Goal: Transaction & Acquisition: Purchase product/service

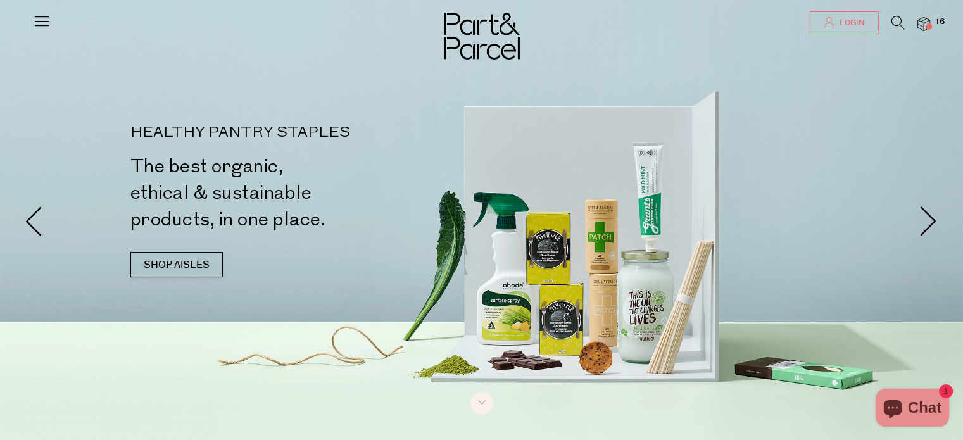
click at [861, 28] on span "Login" at bounding box center [850, 23] width 28 height 11
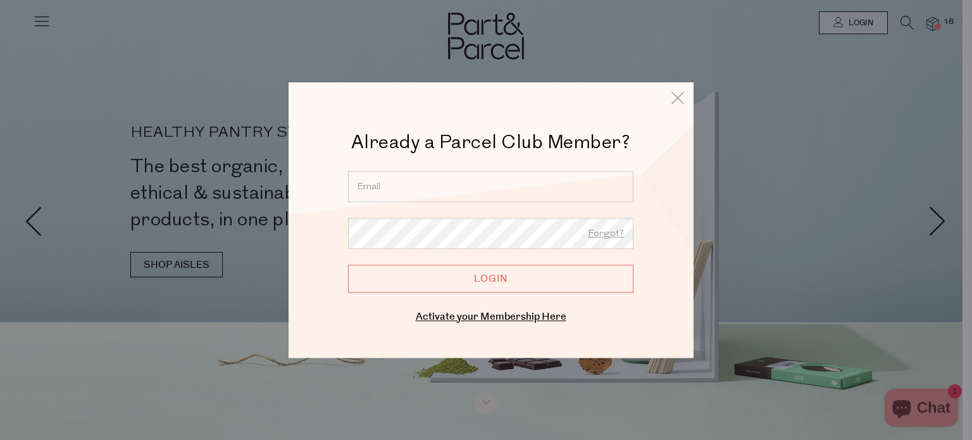
click at [408, 183] on input "email" at bounding box center [490, 186] width 285 height 31
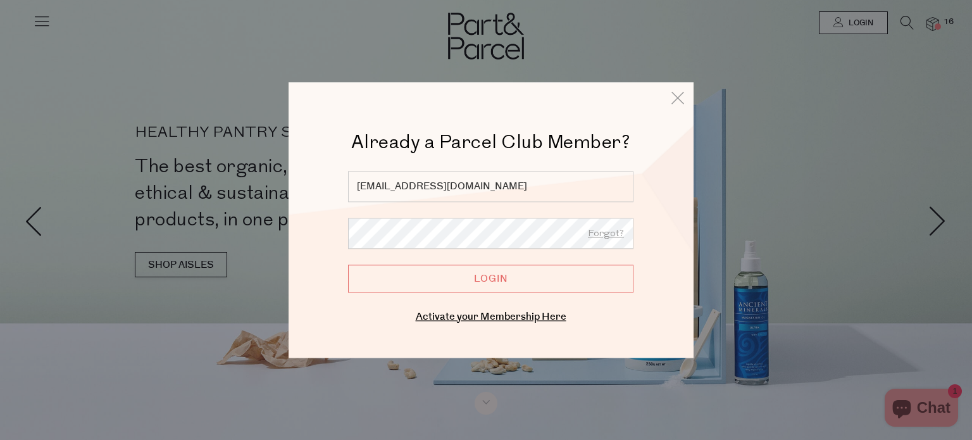
type input "mishcavanagh@gmail.com"
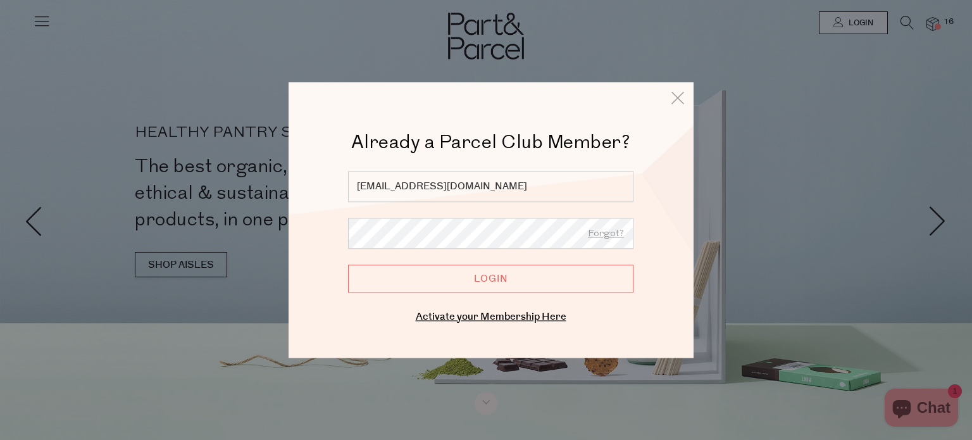
click at [348, 265] on input "Login" at bounding box center [490, 279] width 285 height 28
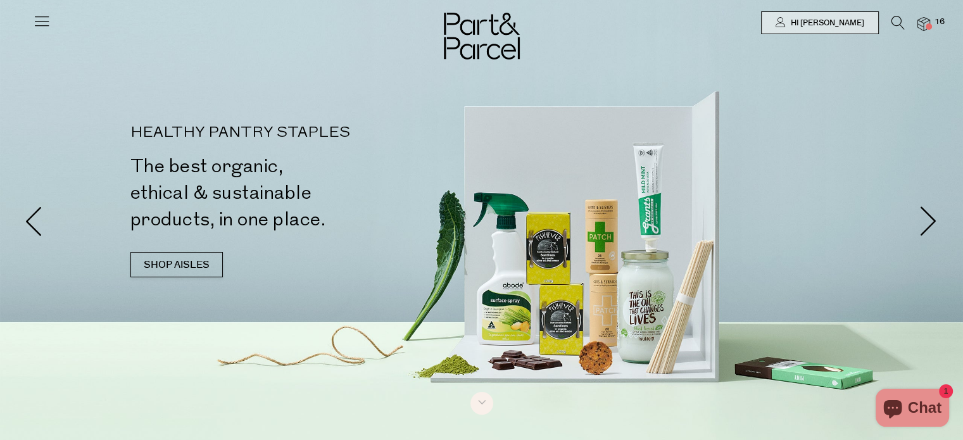
click at [921, 23] on img at bounding box center [923, 24] width 13 height 15
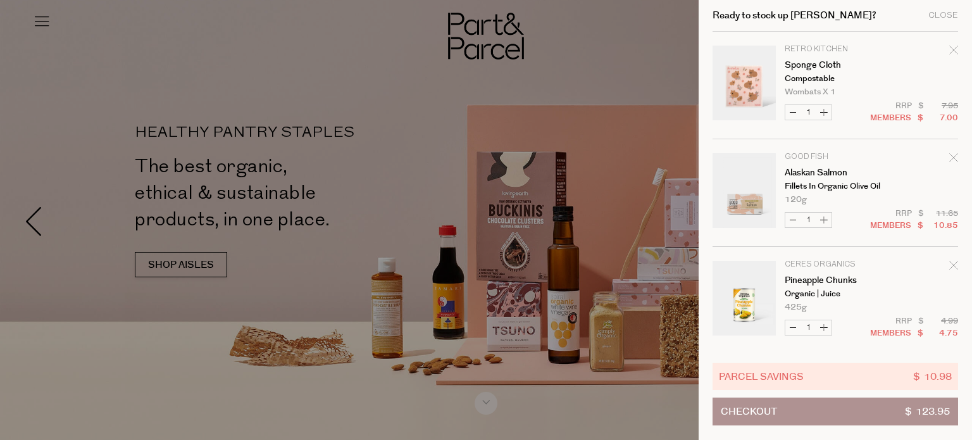
scroll to position [63, 0]
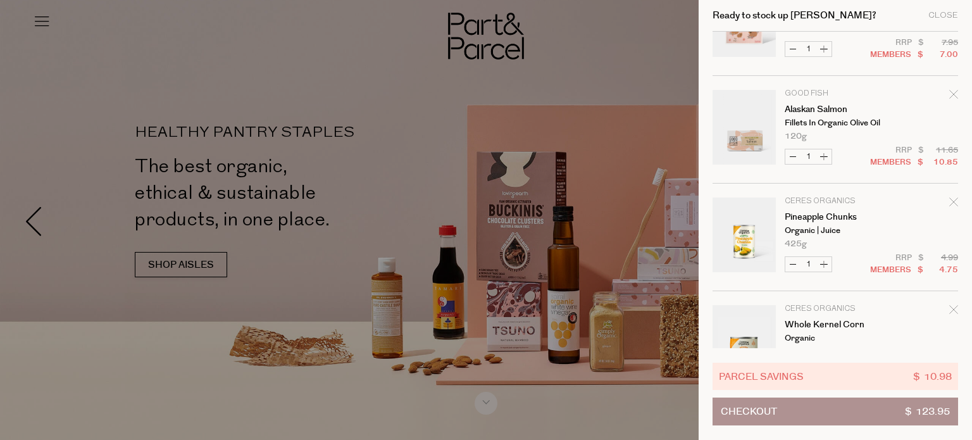
click at [824, 263] on button "Increase Pineapple Chunks" at bounding box center [823, 264] width 15 height 15
type input "2"
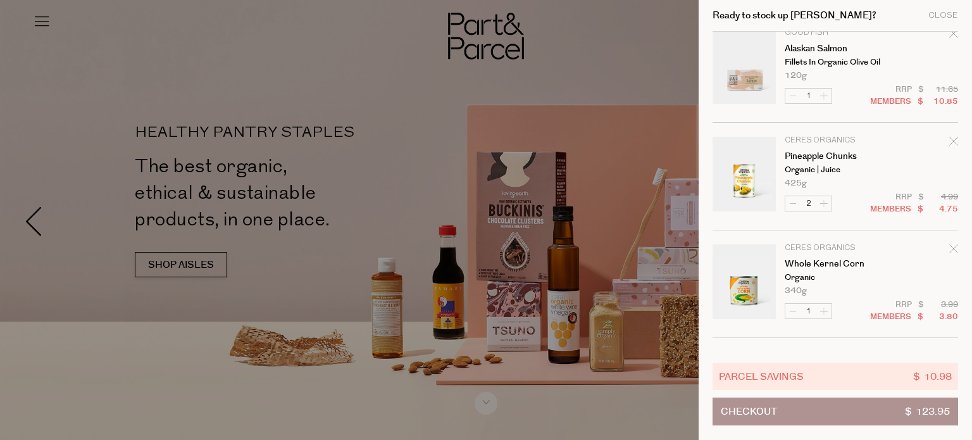
scroll to position [127, 0]
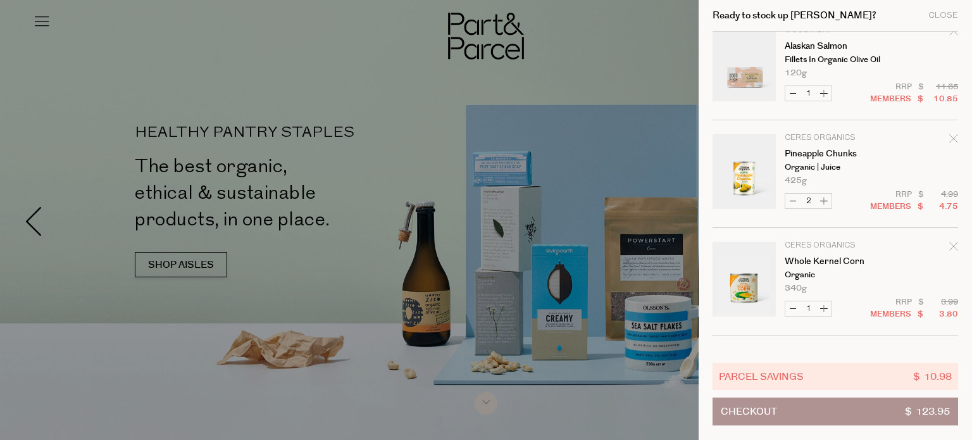
click at [824, 309] on button "Increase Whole Kernel Corn" at bounding box center [823, 308] width 15 height 15
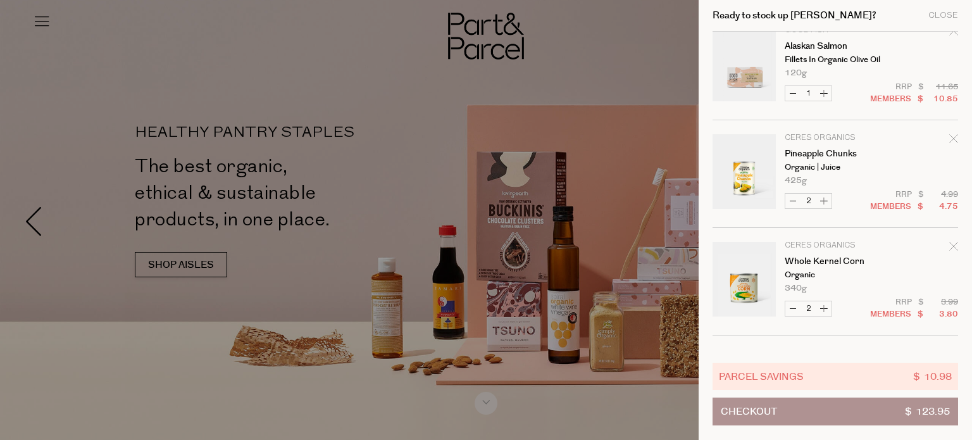
click at [824, 309] on button "Increase Whole Kernel Corn" at bounding box center [823, 308] width 15 height 15
type input "3"
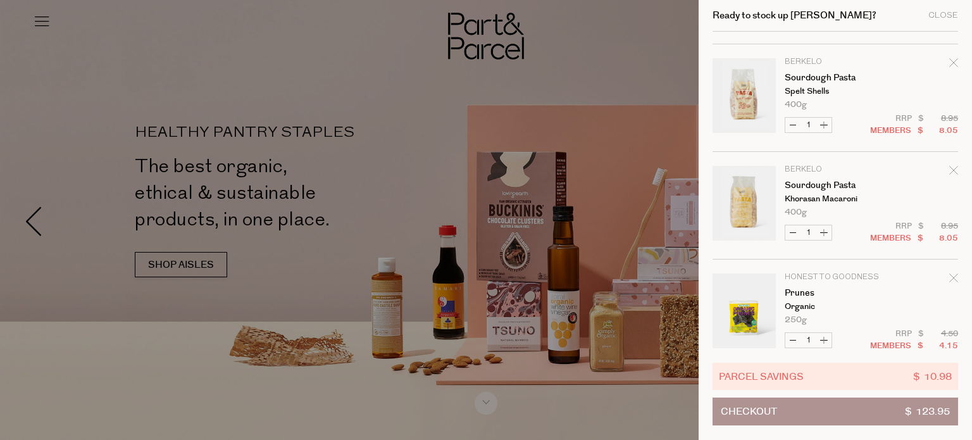
scroll to position [696, 0]
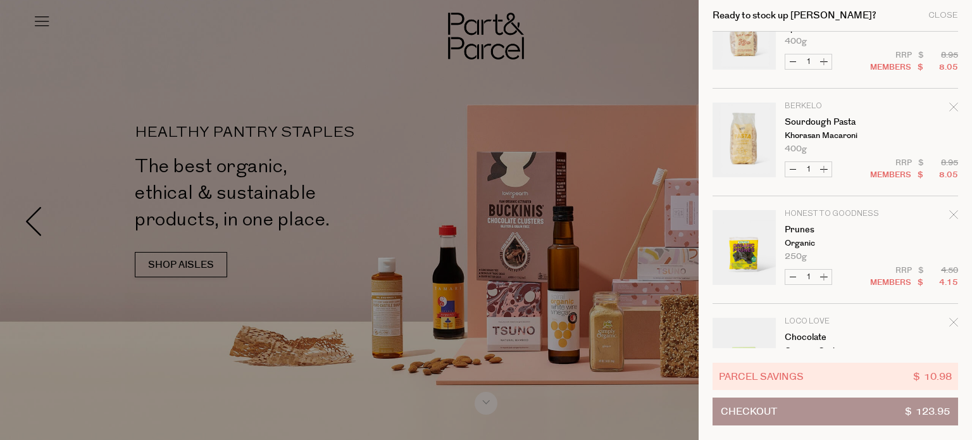
click at [950, 214] on icon "Remove Prunes" at bounding box center [953, 214] width 9 height 9
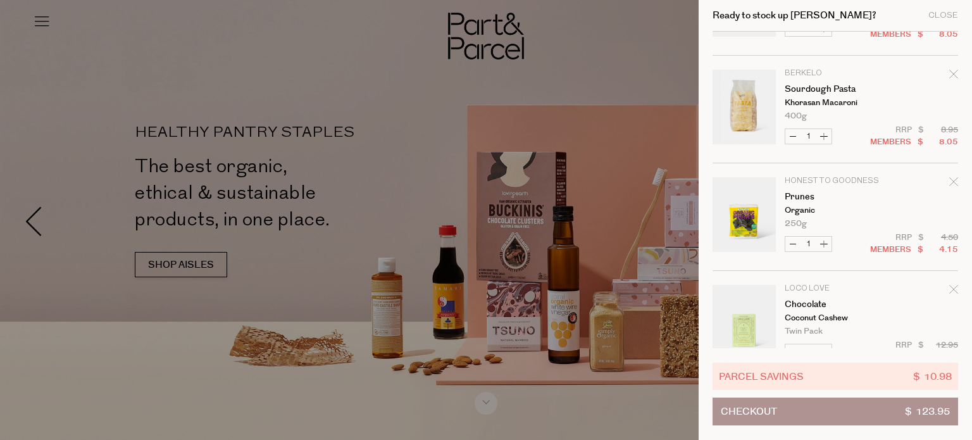
scroll to position [759, 0]
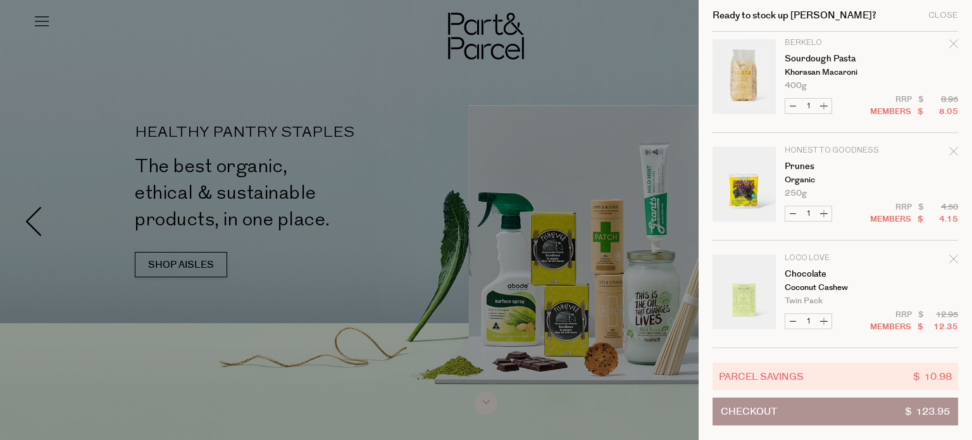
click at [951, 148] on icon "Remove Prunes" at bounding box center [953, 151] width 9 height 9
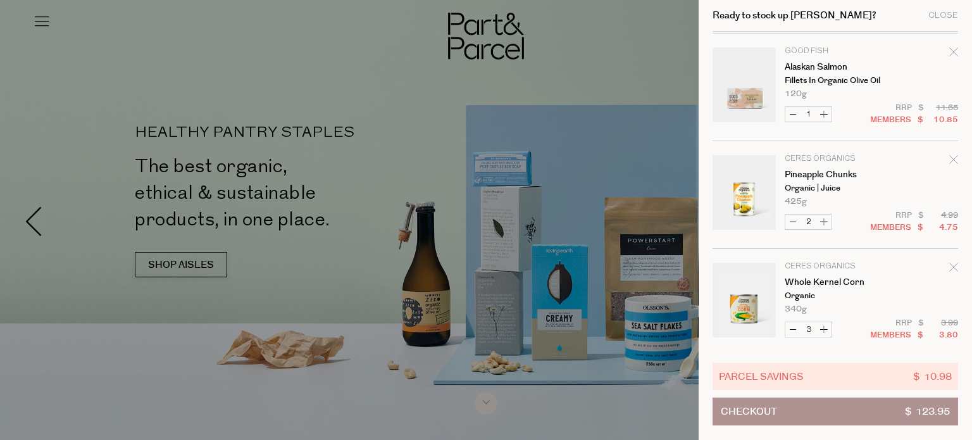
scroll to position [0, 0]
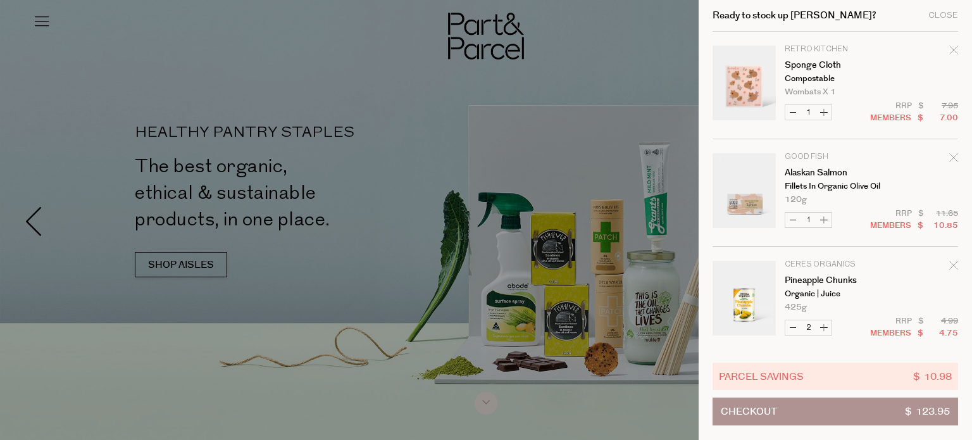
click at [826, 220] on button "Increase Alaskan Salmon" at bounding box center [823, 220] width 15 height 15
click at [824, 220] on button "Increase Alaskan Salmon" at bounding box center [823, 220] width 15 height 15
type input "3"
click at [951, 15] on div "Close" at bounding box center [943, 15] width 30 height 8
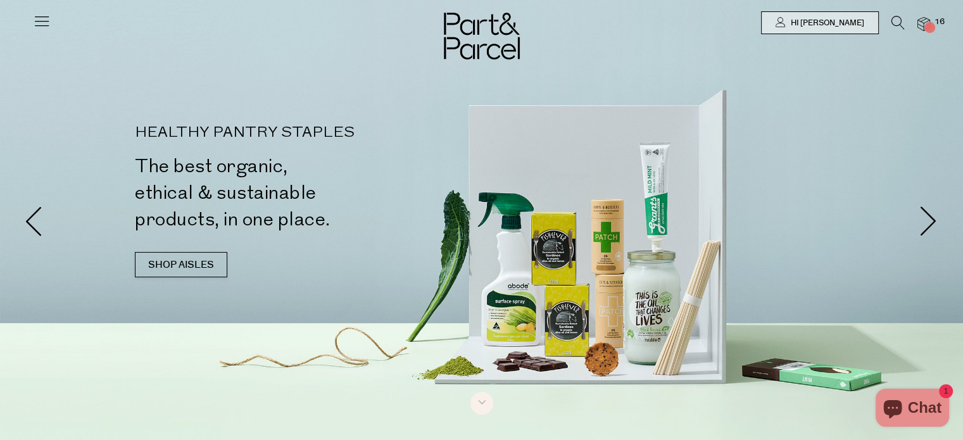
click at [37, 27] on icon at bounding box center [42, 21] width 18 height 18
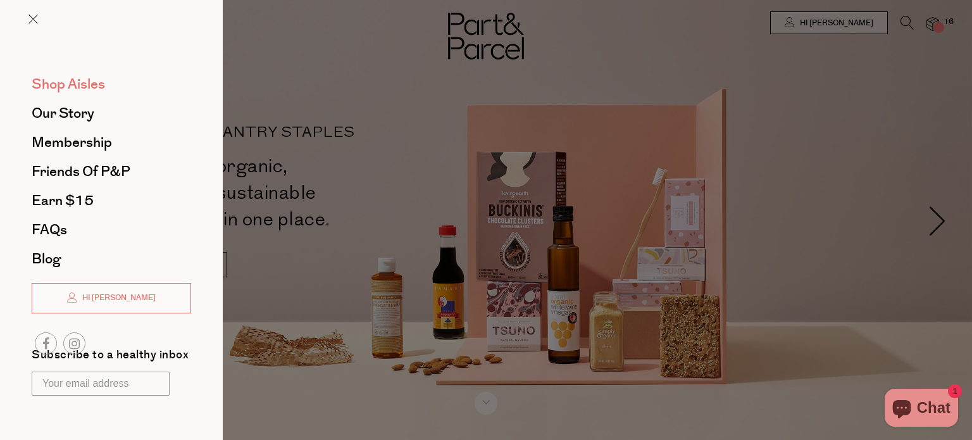
click at [78, 85] on span "Shop Aisles" at bounding box center [68, 84] width 73 height 20
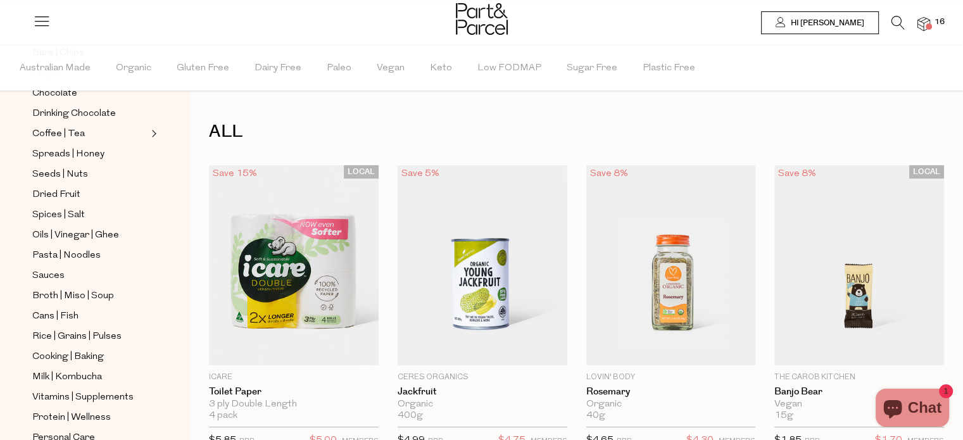
scroll to position [485, 0]
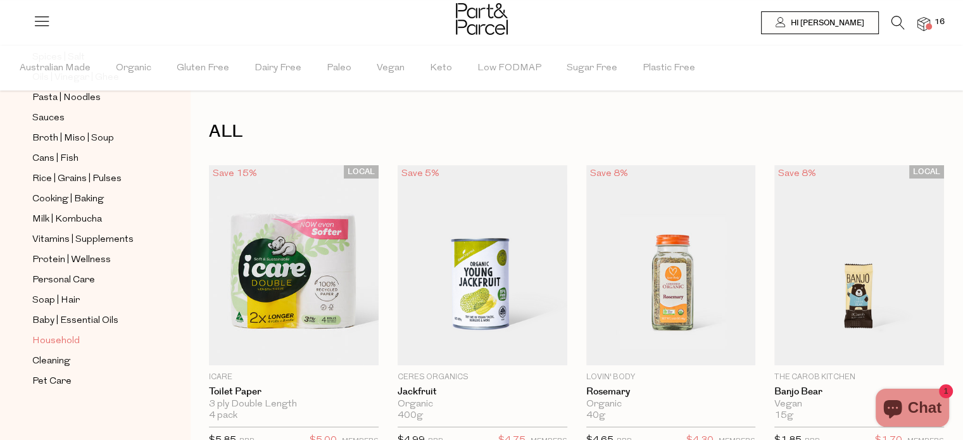
click at [44, 335] on span "Household" at bounding box center [55, 341] width 47 height 15
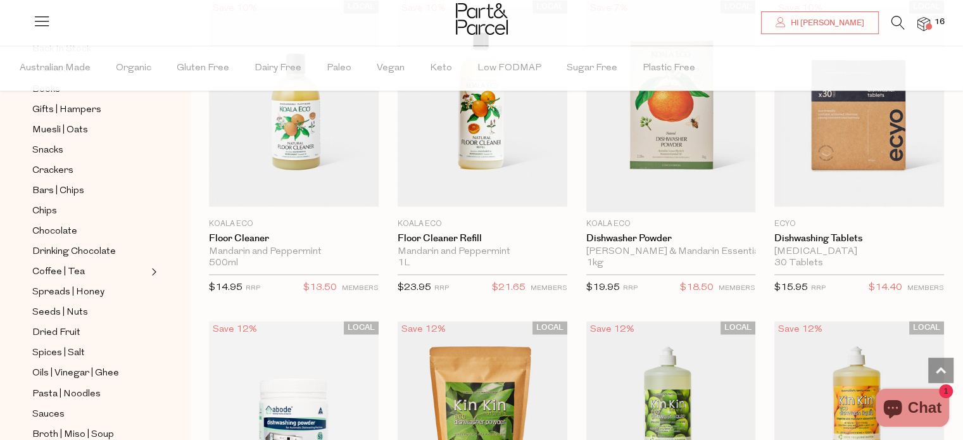
scroll to position [2025, 0]
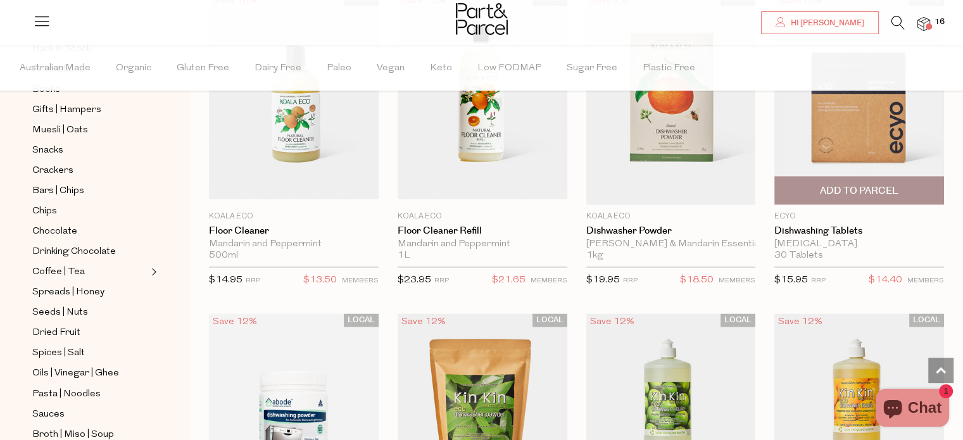
click at [874, 184] on span "Add To Parcel" at bounding box center [859, 190] width 78 height 13
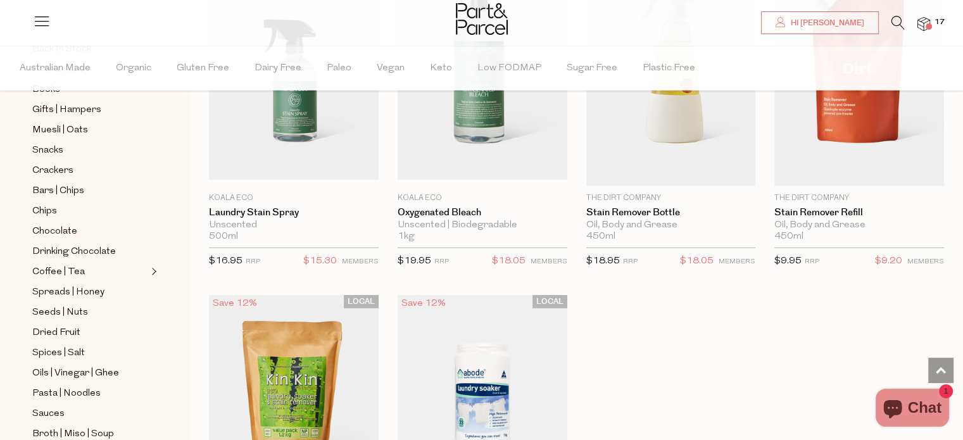
scroll to position [3607, 0]
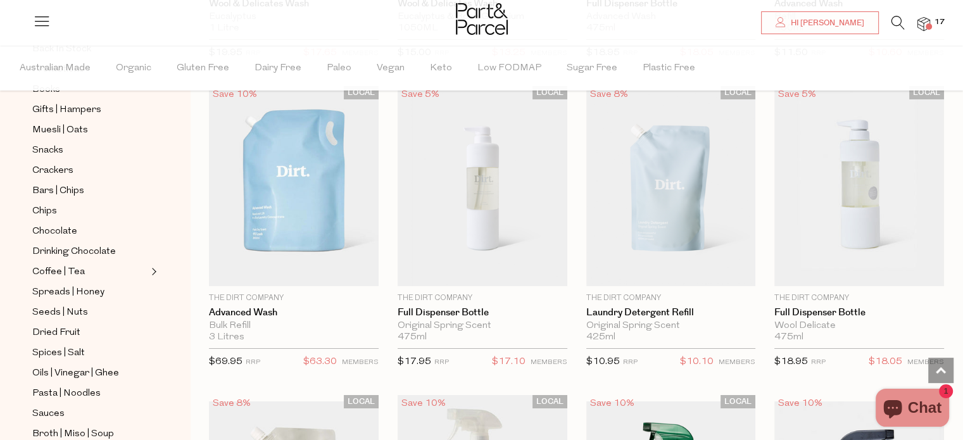
scroll to position [4430, 0]
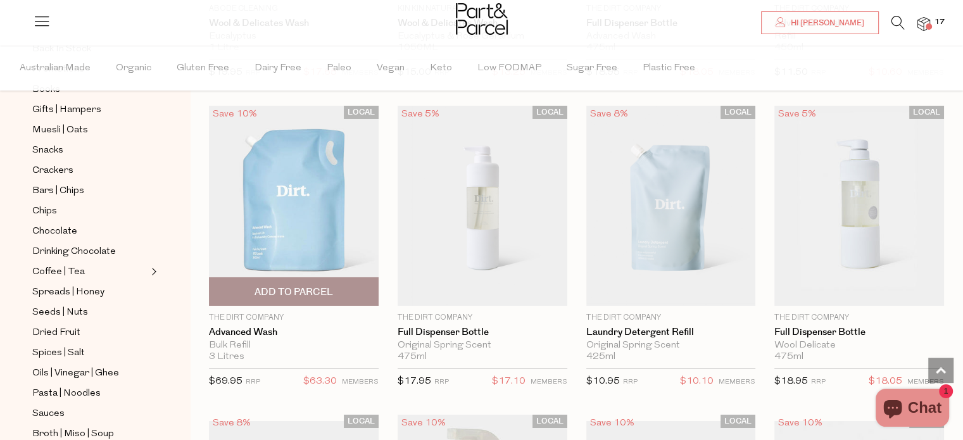
click at [289, 196] on img at bounding box center [294, 206] width 170 height 200
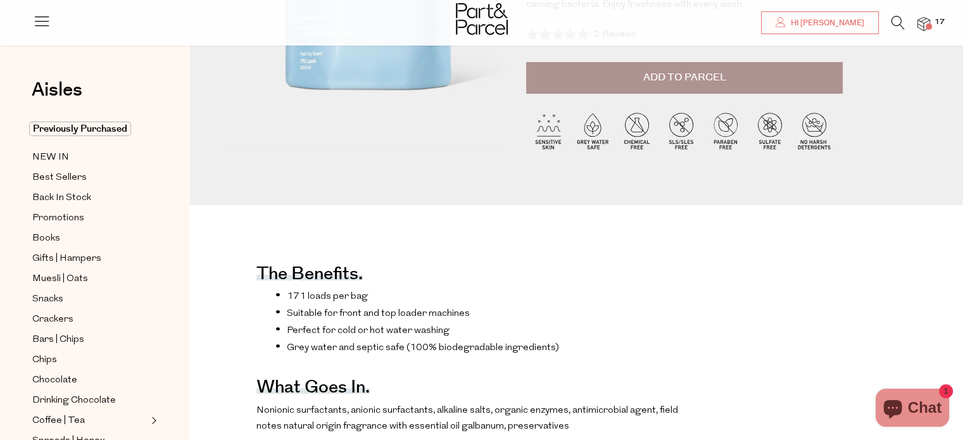
scroll to position [127, 0]
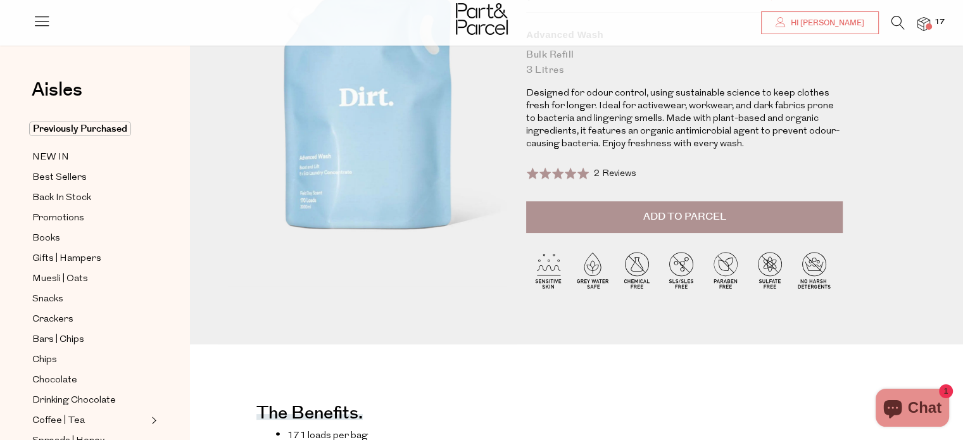
click at [718, 215] on span "Add to Parcel" at bounding box center [684, 216] width 83 height 15
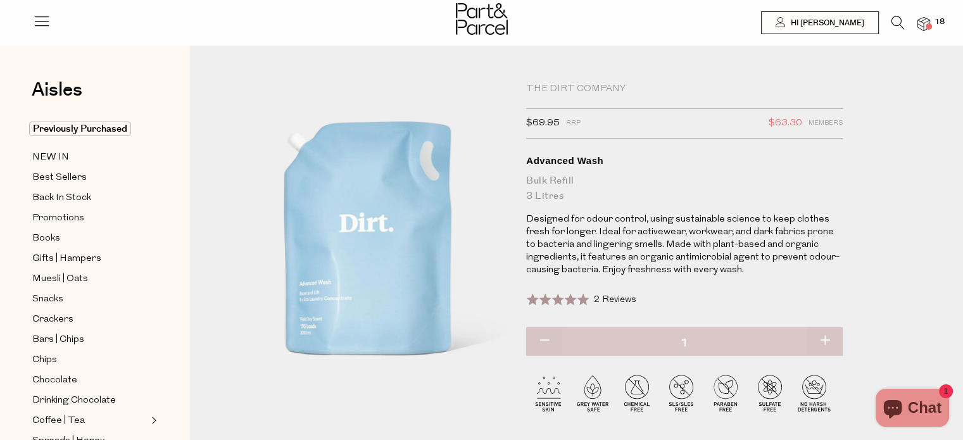
scroll to position [0, 0]
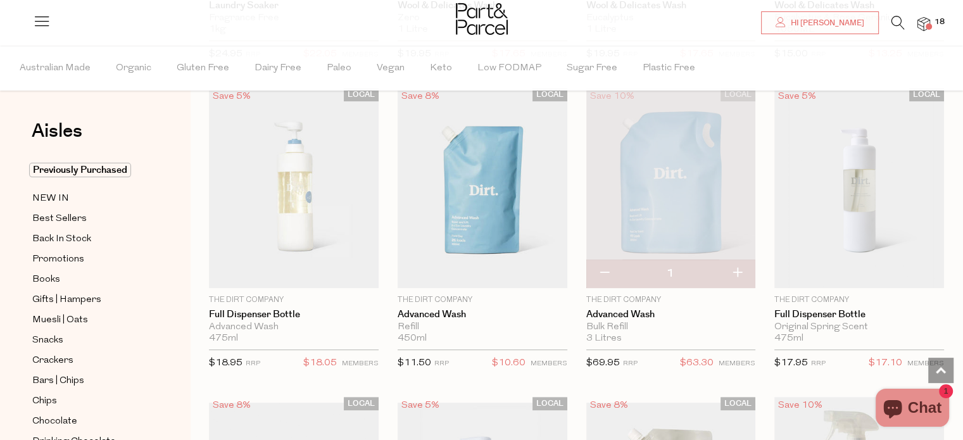
scroll to position [397, 0]
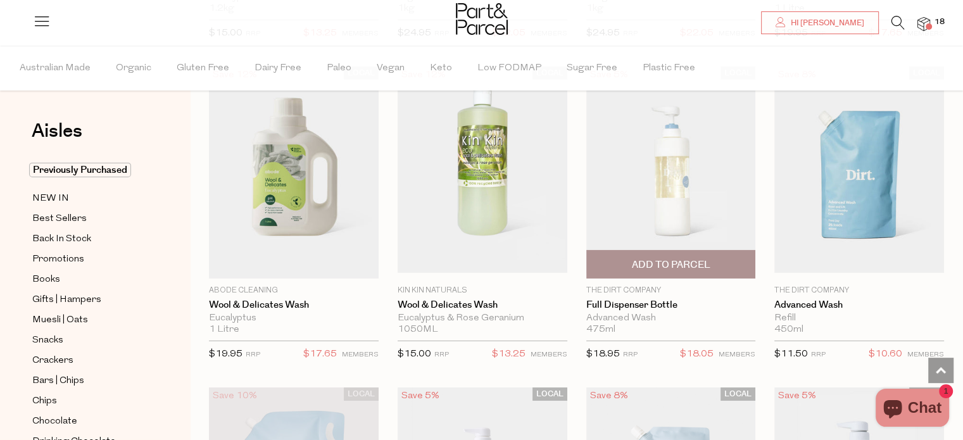
scroll to position [4076, 0]
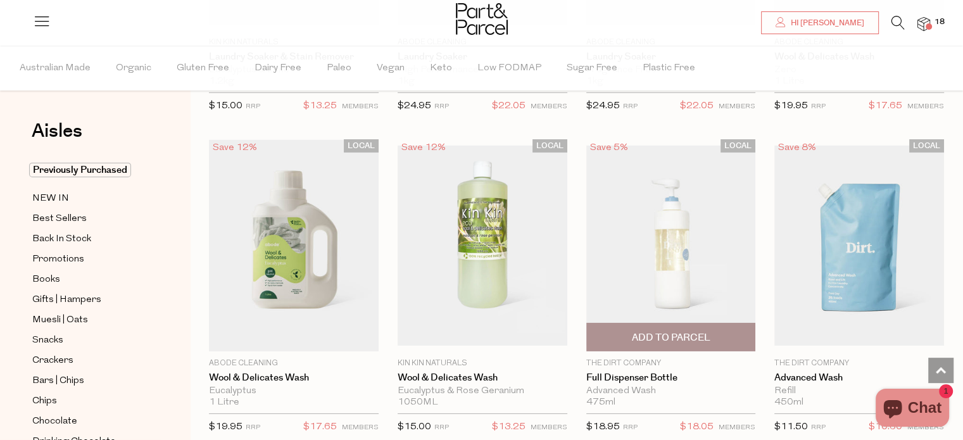
click at [653, 287] on img at bounding box center [671, 246] width 170 height 200
